Goal: Task Accomplishment & Management: Use online tool/utility

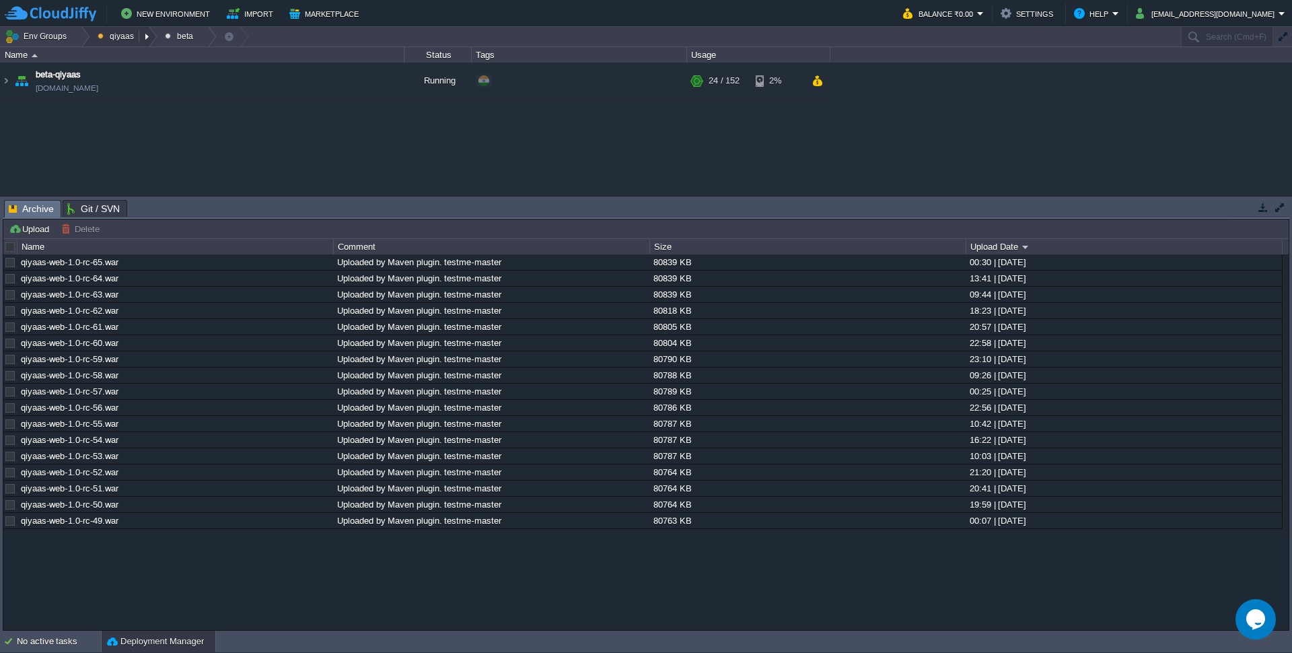
click at [117, 38] on button "qiyaas" at bounding box center [118, 36] width 41 height 19
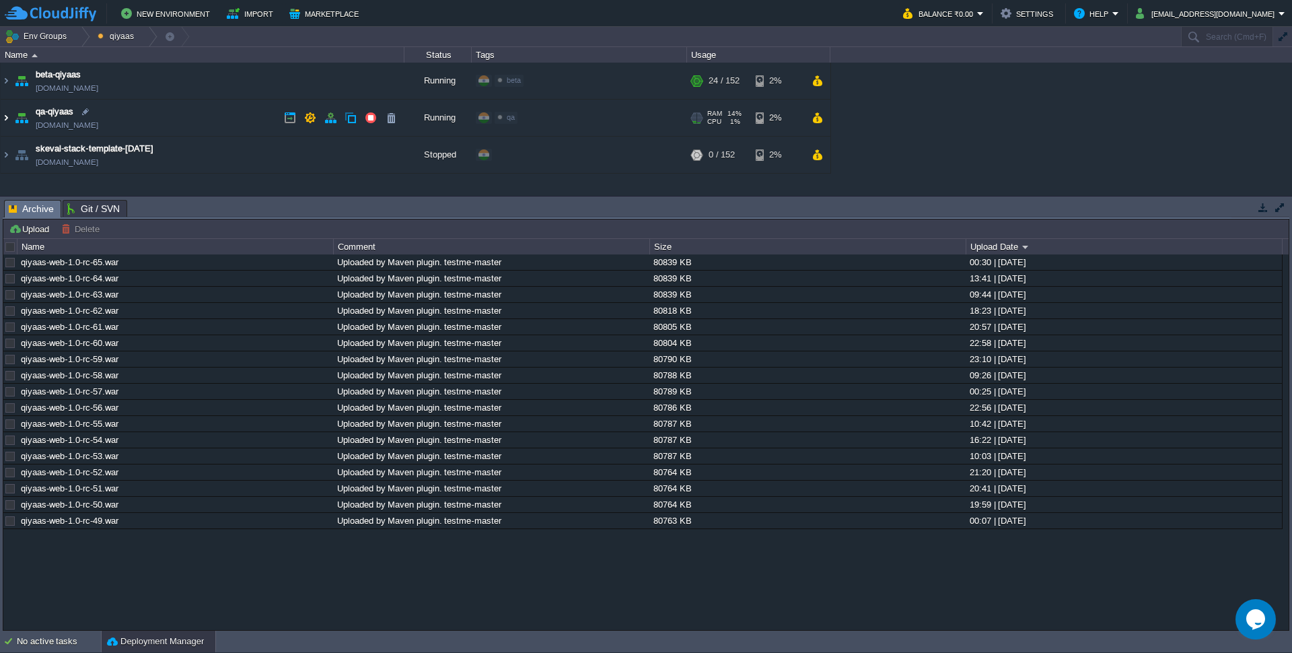
click at [3, 119] on img at bounding box center [6, 118] width 11 height 36
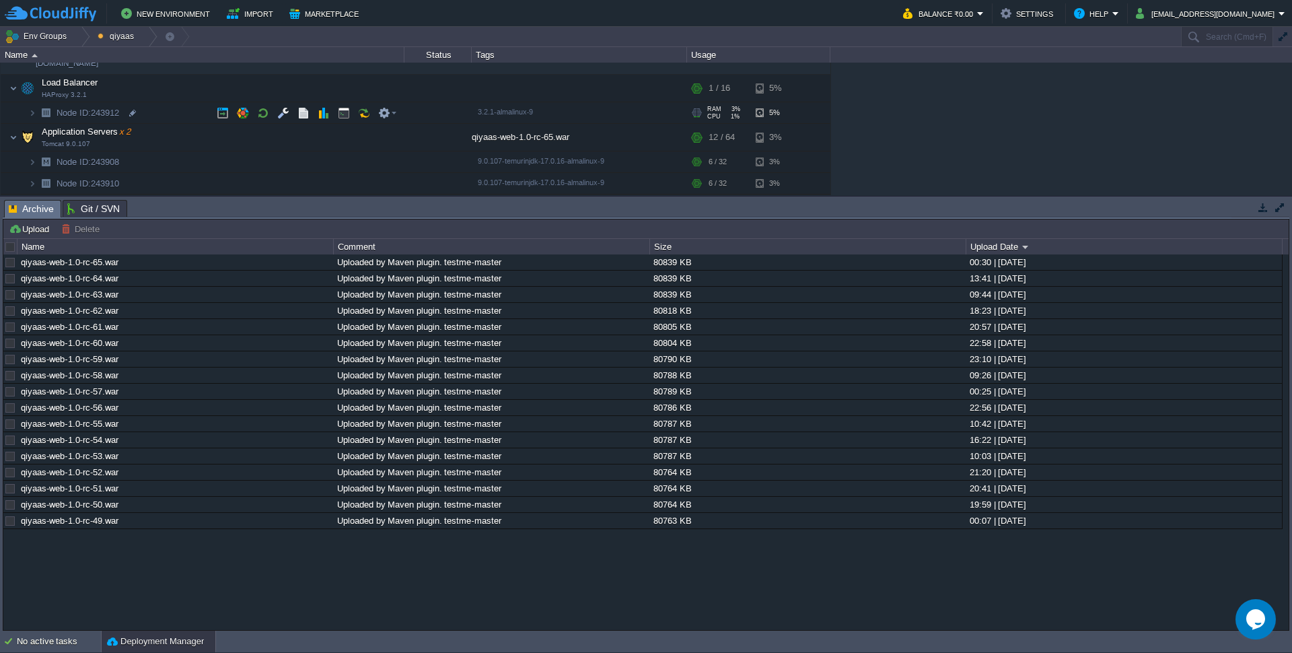
scroll to position [66, 0]
click at [33, 156] on img at bounding box center [32, 157] width 8 height 21
click at [273, 152] on td at bounding box center [283, 157] width 20 height 20
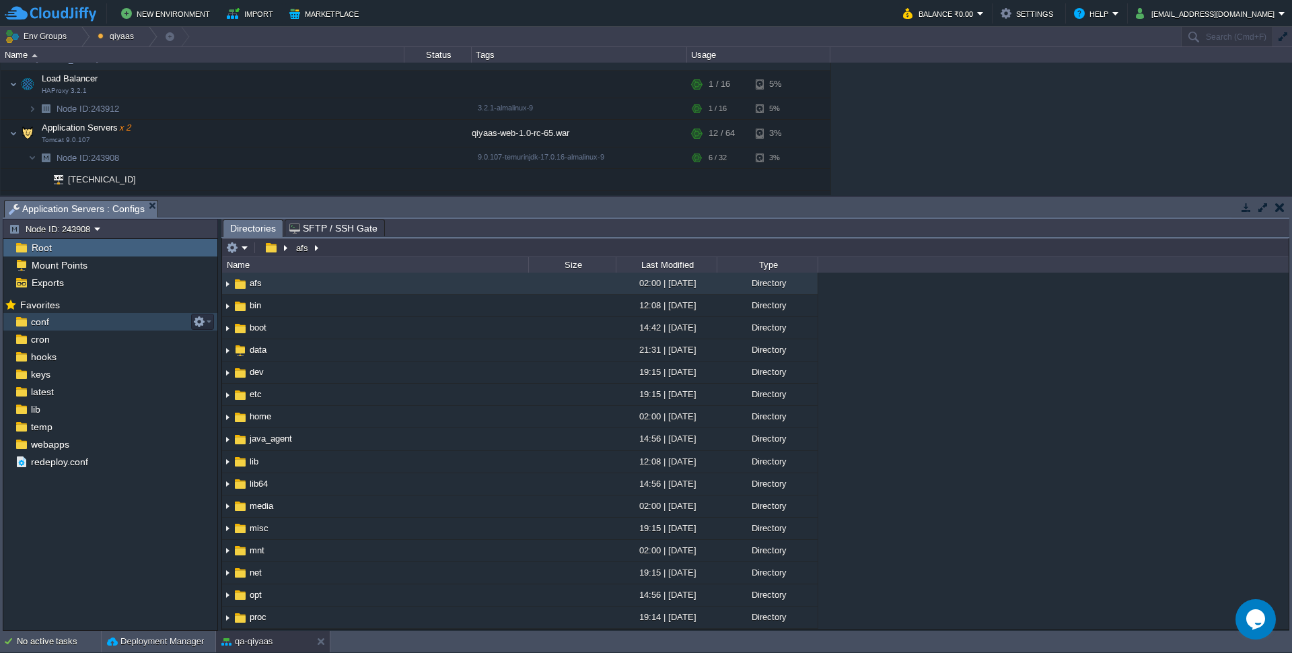
click at [38, 328] on span "conf" at bounding box center [39, 321] width 23 height 12
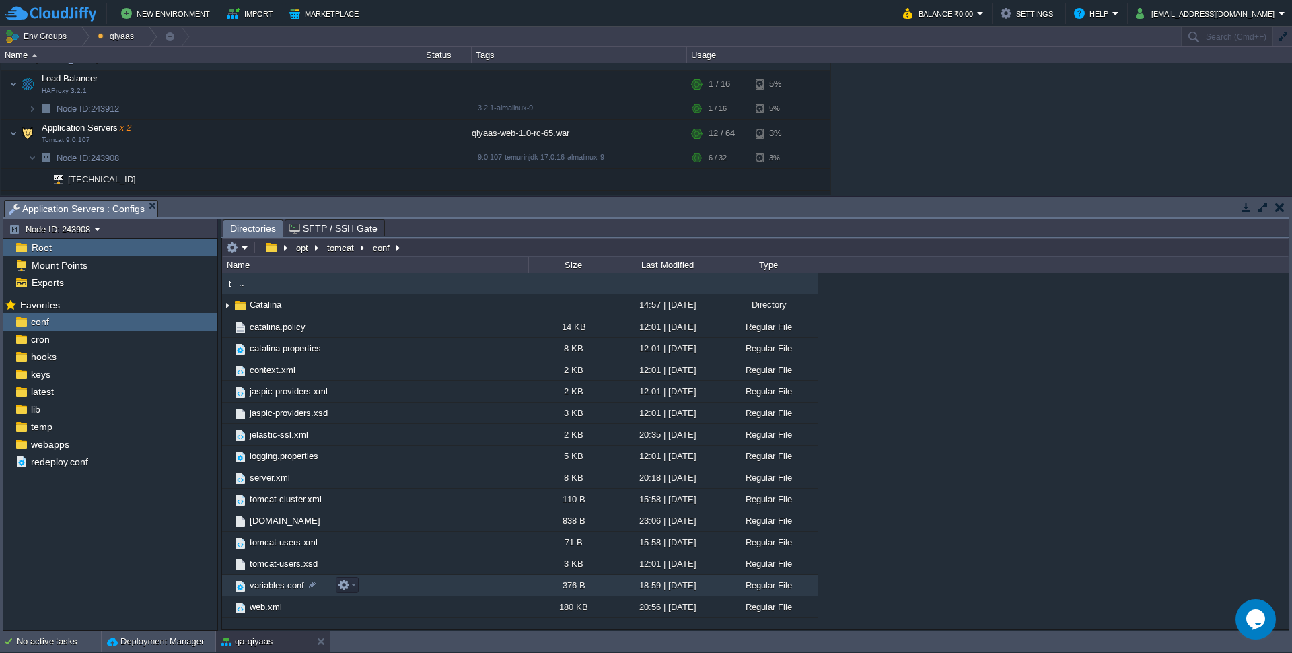
click at [276, 581] on span "variables.conf" at bounding box center [277, 584] width 59 height 11
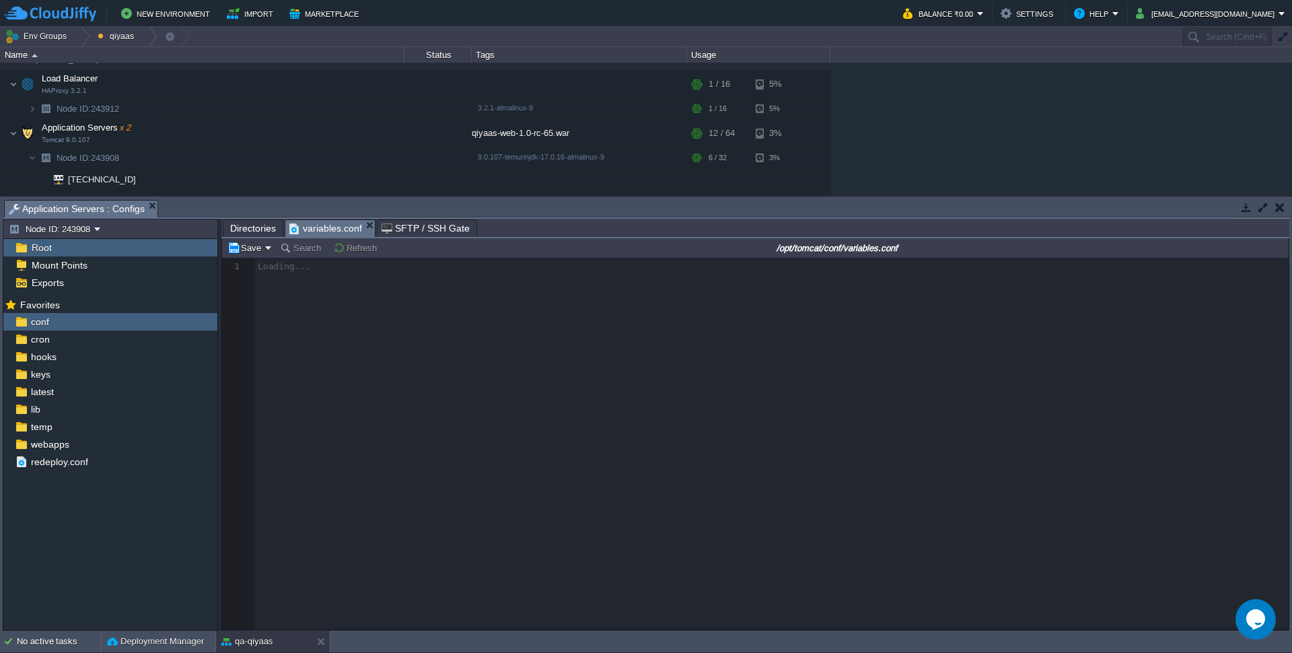
scroll to position [5, 0]
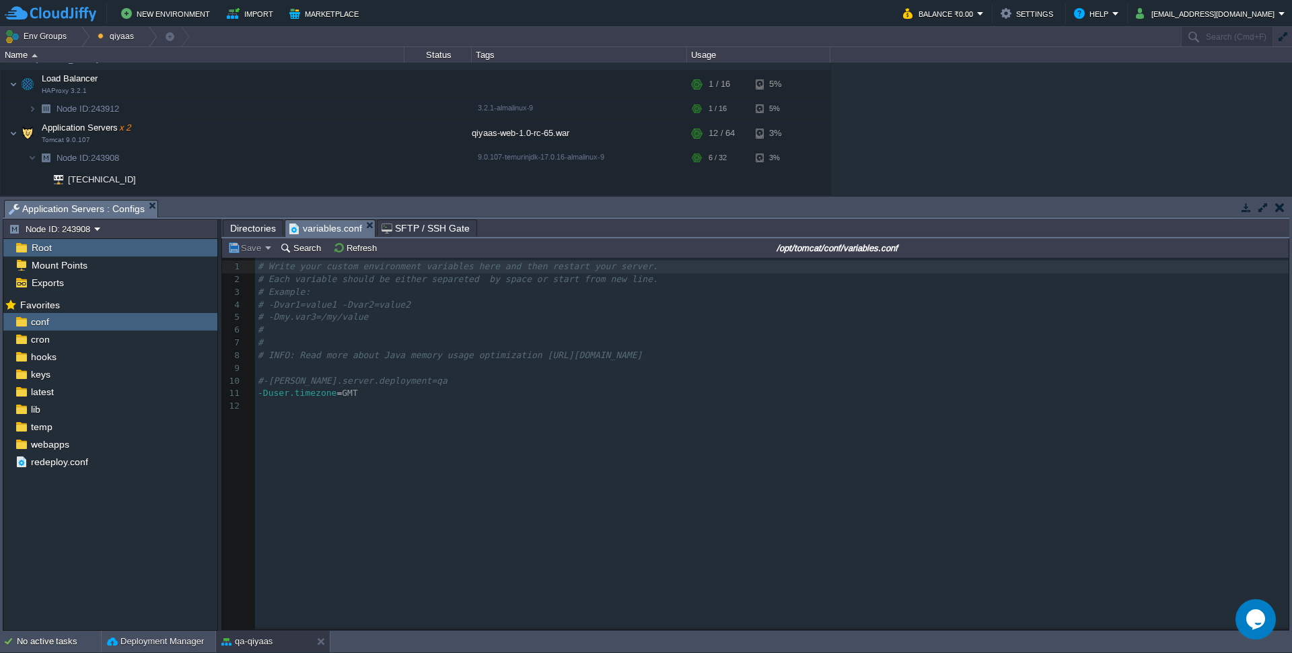
click at [283, 376] on div "12 1 # Write your custom environment variables here and then restart your serve…" at bounding box center [774, 336] width 1038 height 152
type textarea "#"
click at [237, 247] on button "Save" at bounding box center [246, 247] width 38 height 12
click at [267, 281] on span "Save for all instances" at bounding box center [286, 283] width 84 height 10
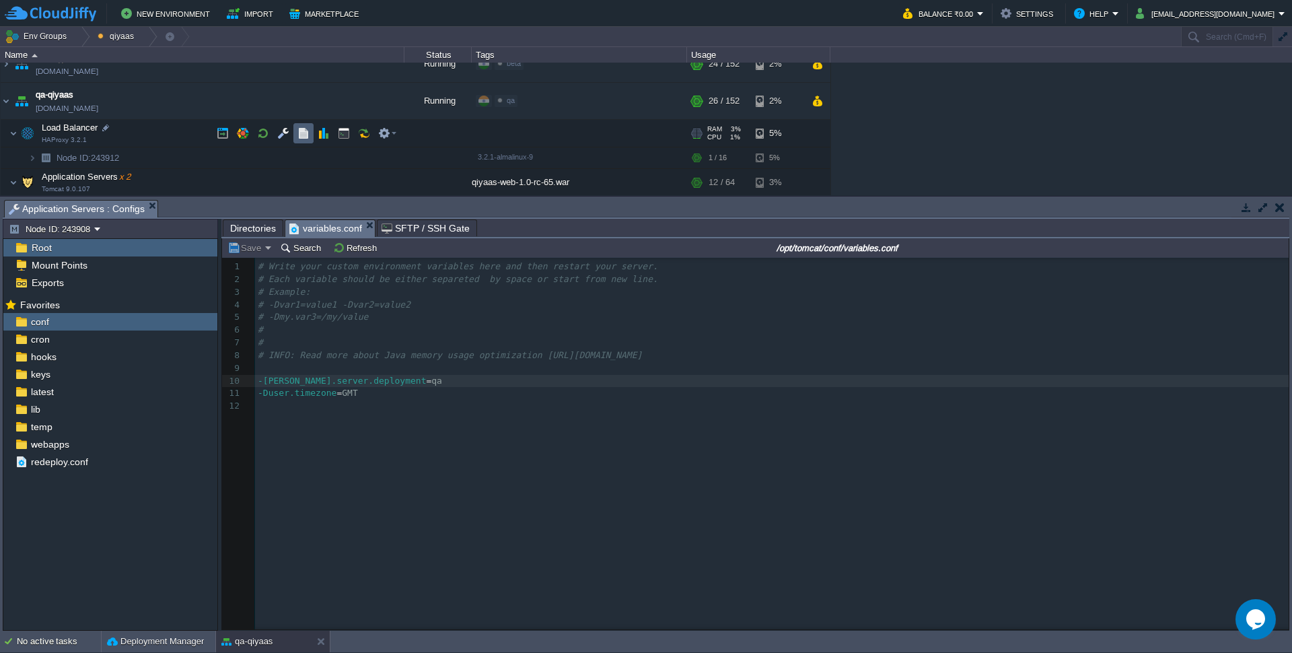
scroll to position [17, 0]
click at [264, 182] on button "button" at bounding box center [263, 182] width 12 height 12
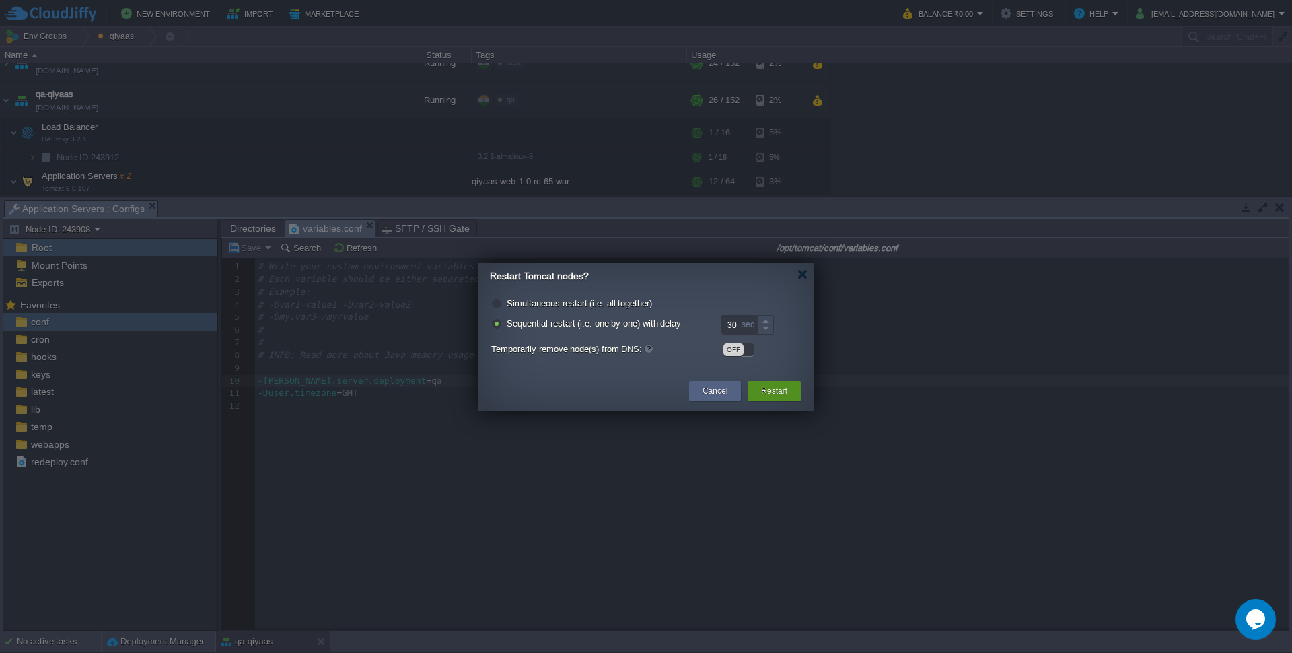
click at [784, 398] on div "Restart" at bounding box center [773, 391] width 33 height 20
